Goal: Use online tool/utility

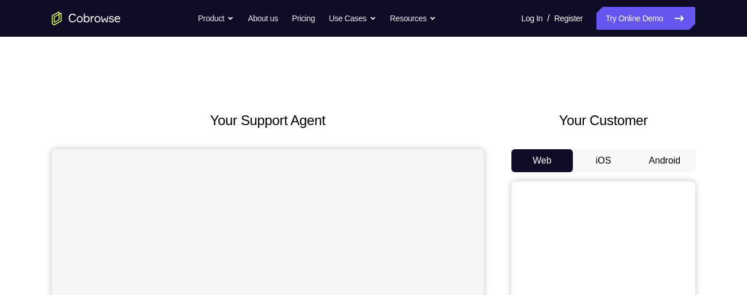
click at [666, 160] on button "Android" at bounding box center [665, 160] width 62 height 23
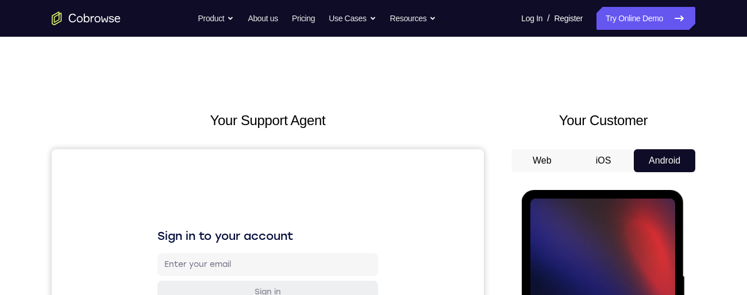
scroll to position [113, 0]
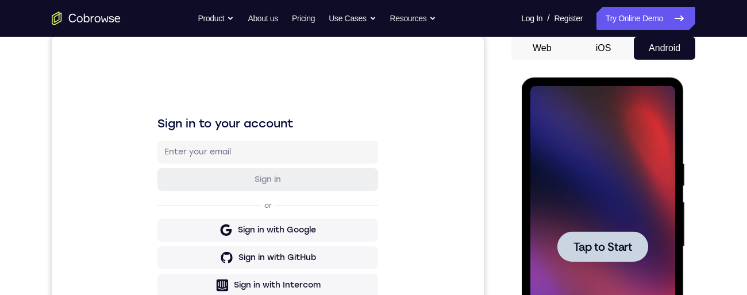
click at [616, 245] on span "Tap to Start" at bounding box center [602, 246] width 59 height 11
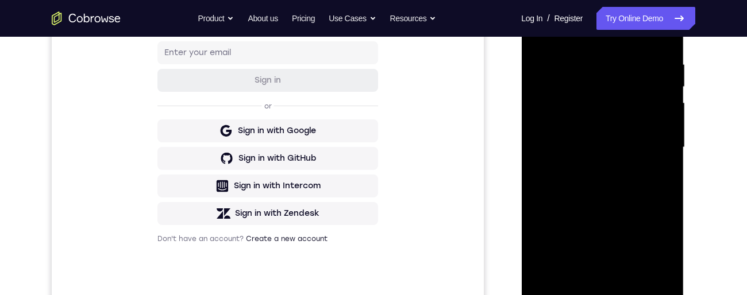
scroll to position [253, 0]
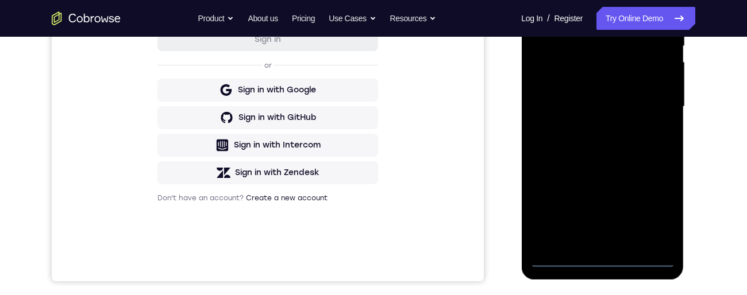
click at [601, 264] on div at bounding box center [602, 107] width 145 height 322
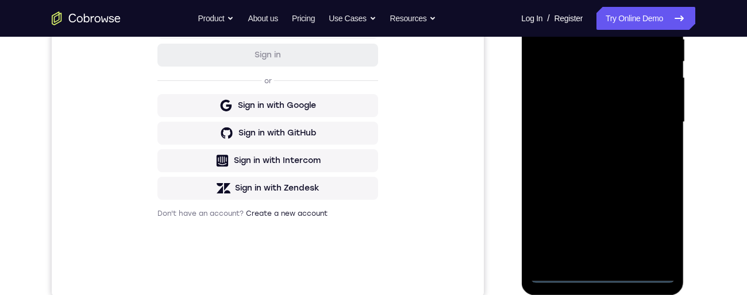
click at [649, 227] on div at bounding box center [602, 122] width 145 height 322
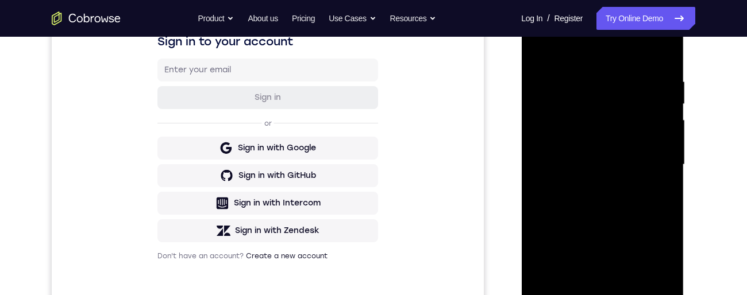
scroll to position [156, 0]
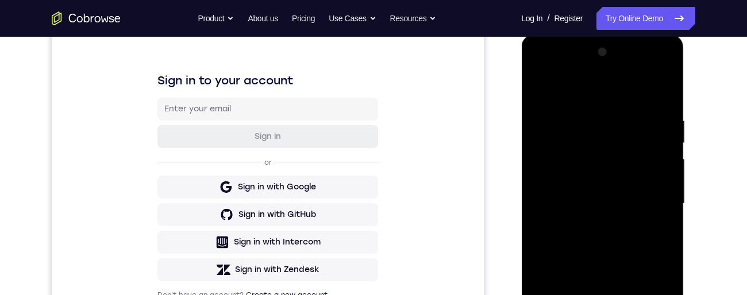
click at [602, 96] on div at bounding box center [602, 204] width 145 height 322
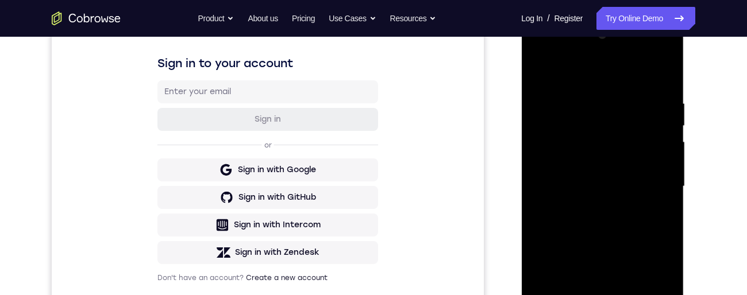
click at [650, 182] on div at bounding box center [602, 187] width 145 height 322
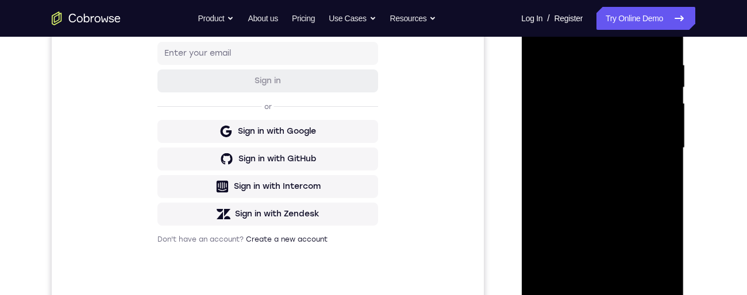
scroll to position [258, 0]
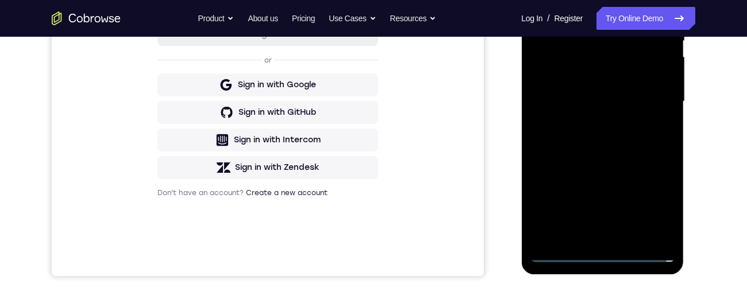
click at [594, 240] on div at bounding box center [602, 102] width 145 height 322
click at [623, 91] on div at bounding box center [602, 102] width 145 height 322
click at [572, 82] on div at bounding box center [602, 102] width 145 height 322
click at [603, 107] on div at bounding box center [602, 102] width 145 height 322
click at [610, 147] on div at bounding box center [602, 102] width 145 height 322
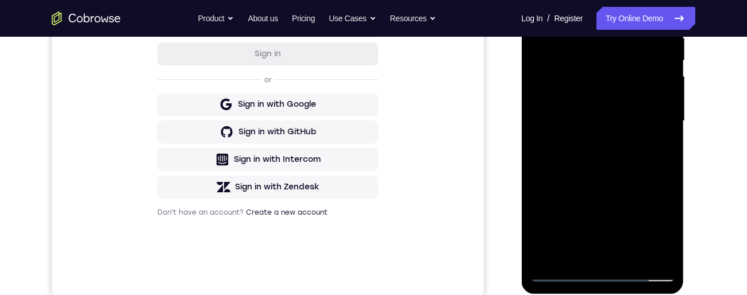
scroll to position [182, 0]
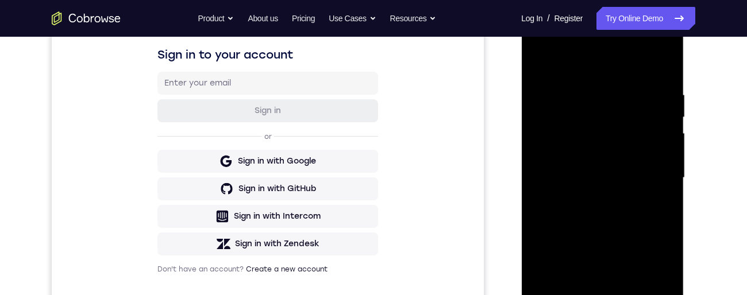
click at [663, 79] on div at bounding box center [602, 178] width 145 height 322
click at [666, 78] on div at bounding box center [602, 178] width 145 height 322
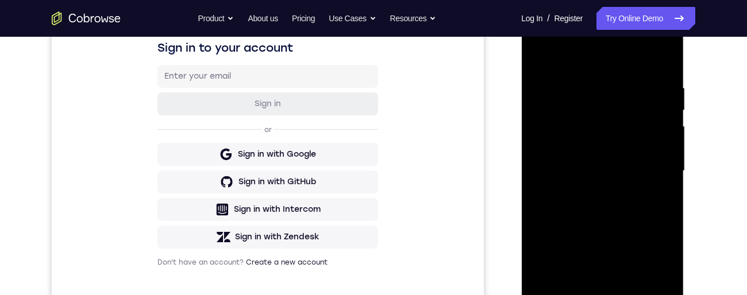
scroll to position [187, 0]
click at [661, 62] on div at bounding box center [602, 172] width 145 height 322
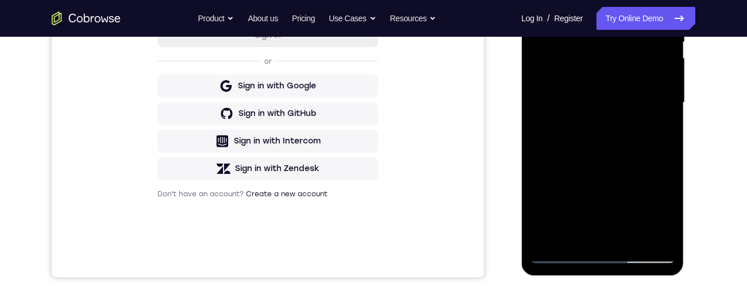
scroll to position [260, 0]
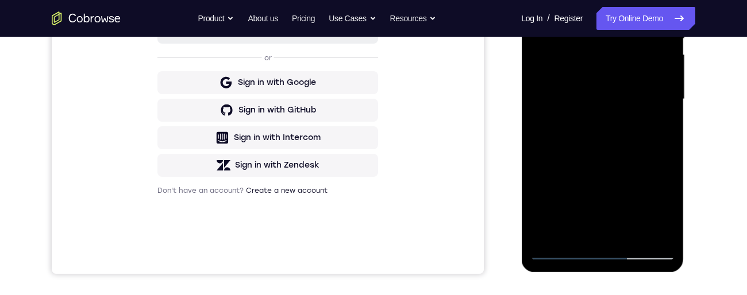
click at [630, 240] on div at bounding box center [602, 99] width 145 height 322
click at [601, 162] on div at bounding box center [602, 99] width 145 height 322
click at [622, 176] on div at bounding box center [602, 99] width 145 height 322
click at [549, 209] on div at bounding box center [602, 99] width 145 height 322
click at [571, 191] on div at bounding box center [602, 99] width 145 height 322
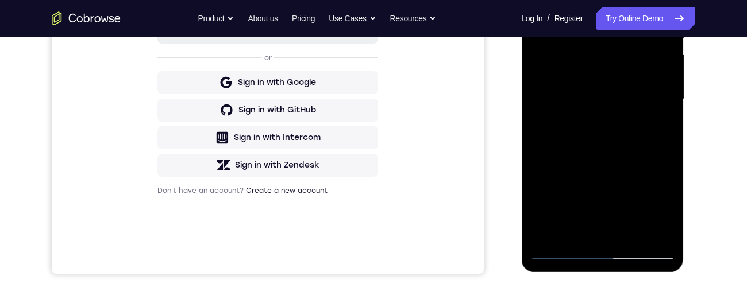
click at [608, 101] on div at bounding box center [602, 99] width 145 height 322
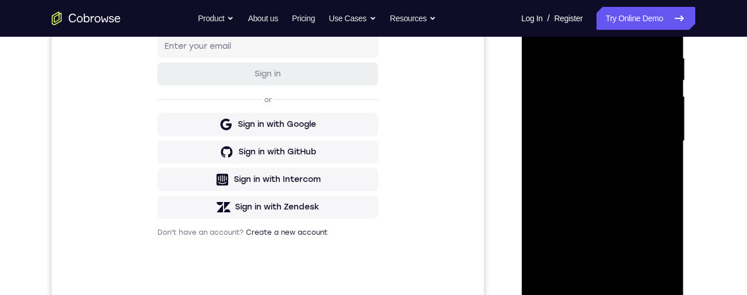
scroll to position [171, 0]
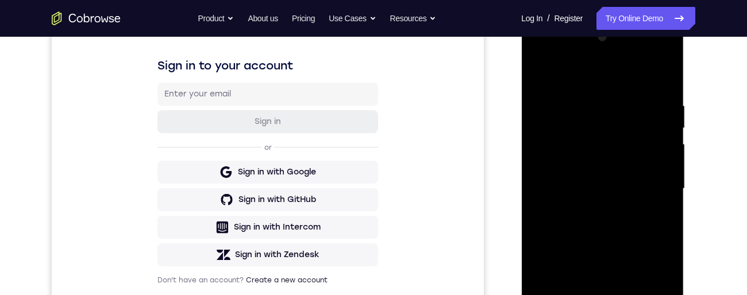
click at [545, 76] on div at bounding box center [602, 189] width 145 height 322
click at [654, 185] on div at bounding box center [602, 189] width 145 height 322
click at [544, 75] on div at bounding box center [602, 189] width 145 height 322
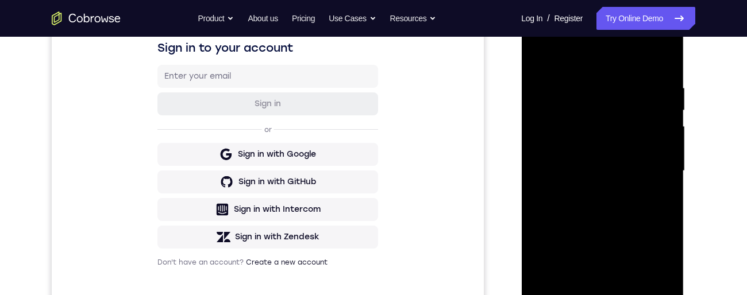
scroll to position [247, 0]
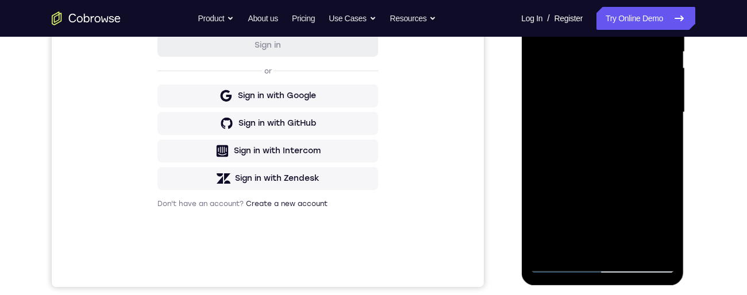
click at [562, 269] on div at bounding box center [602, 113] width 145 height 322
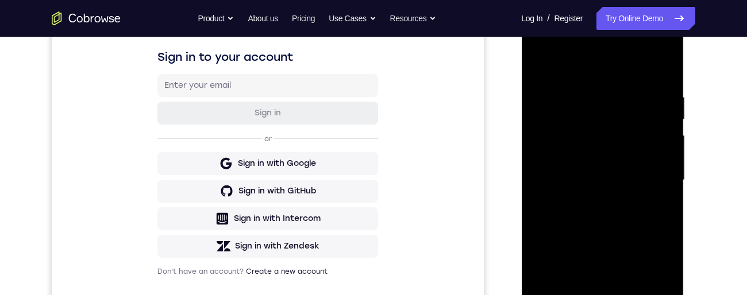
scroll to position [178, 0]
click at [542, 67] on div at bounding box center [602, 182] width 145 height 322
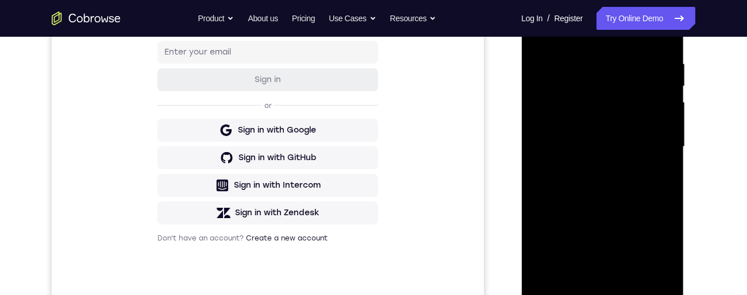
scroll to position [285, 0]
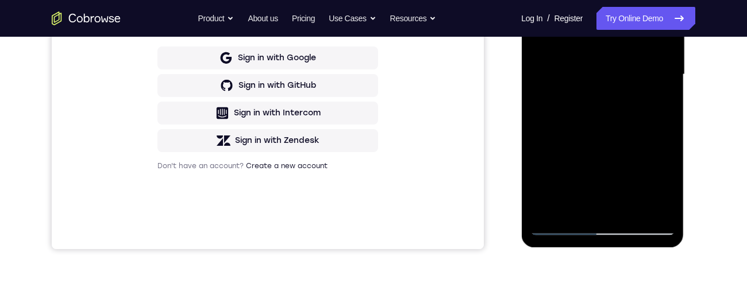
click at [562, 227] on div at bounding box center [602, 75] width 145 height 322
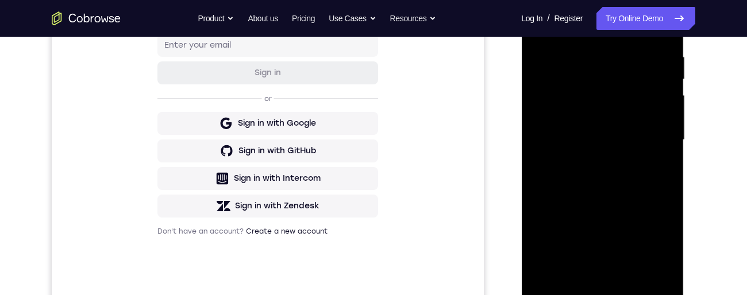
scroll to position [167, 0]
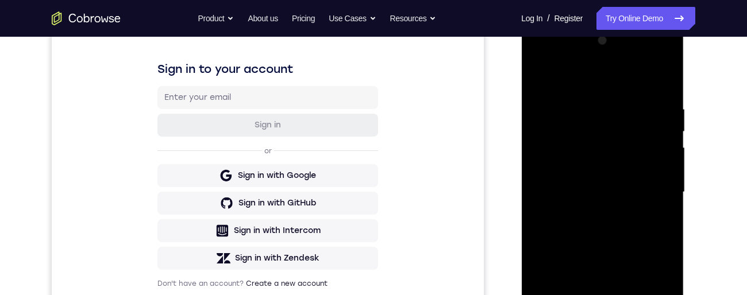
click at [536, 80] on div at bounding box center [602, 193] width 145 height 322
click at [547, 76] on div at bounding box center [602, 193] width 145 height 322
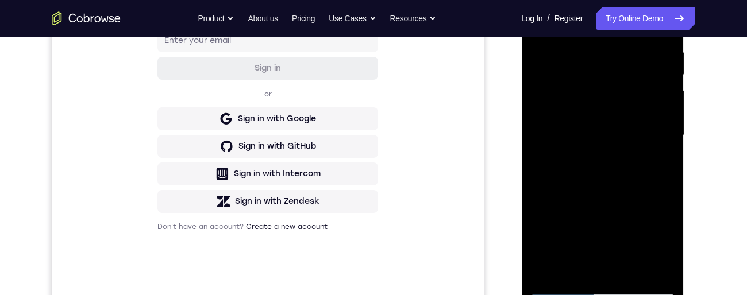
scroll to position [246, 0]
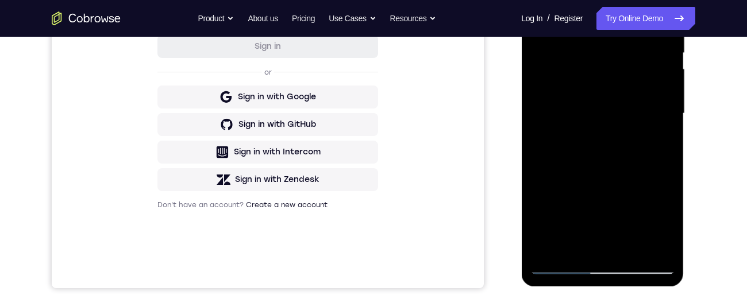
click at [601, 252] on div at bounding box center [602, 114] width 145 height 322
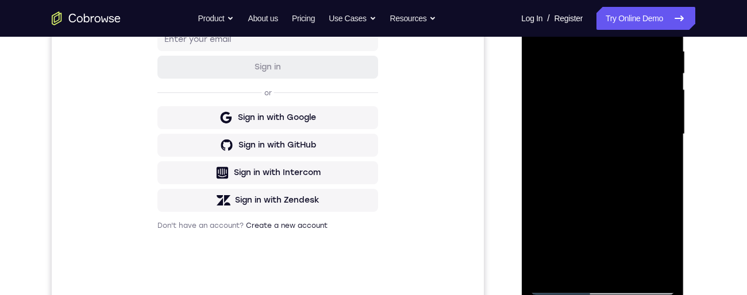
scroll to position [220, 0]
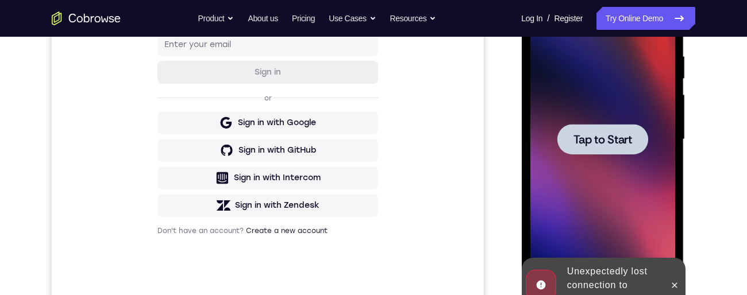
click at [683, 291] on div at bounding box center [674, 285] width 18 height 55
